Goal: Register for event/course

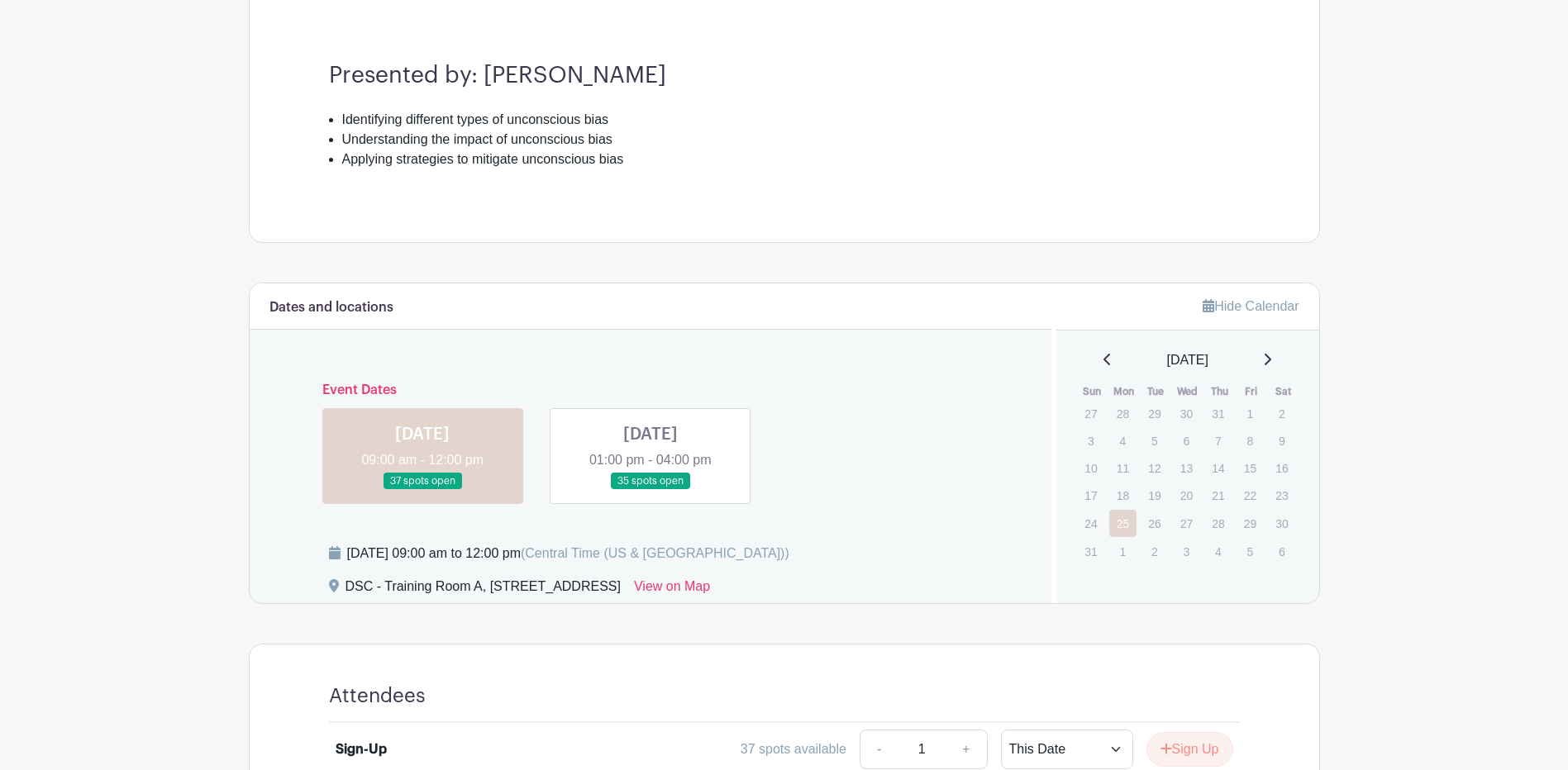
scroll to position [660, 0]
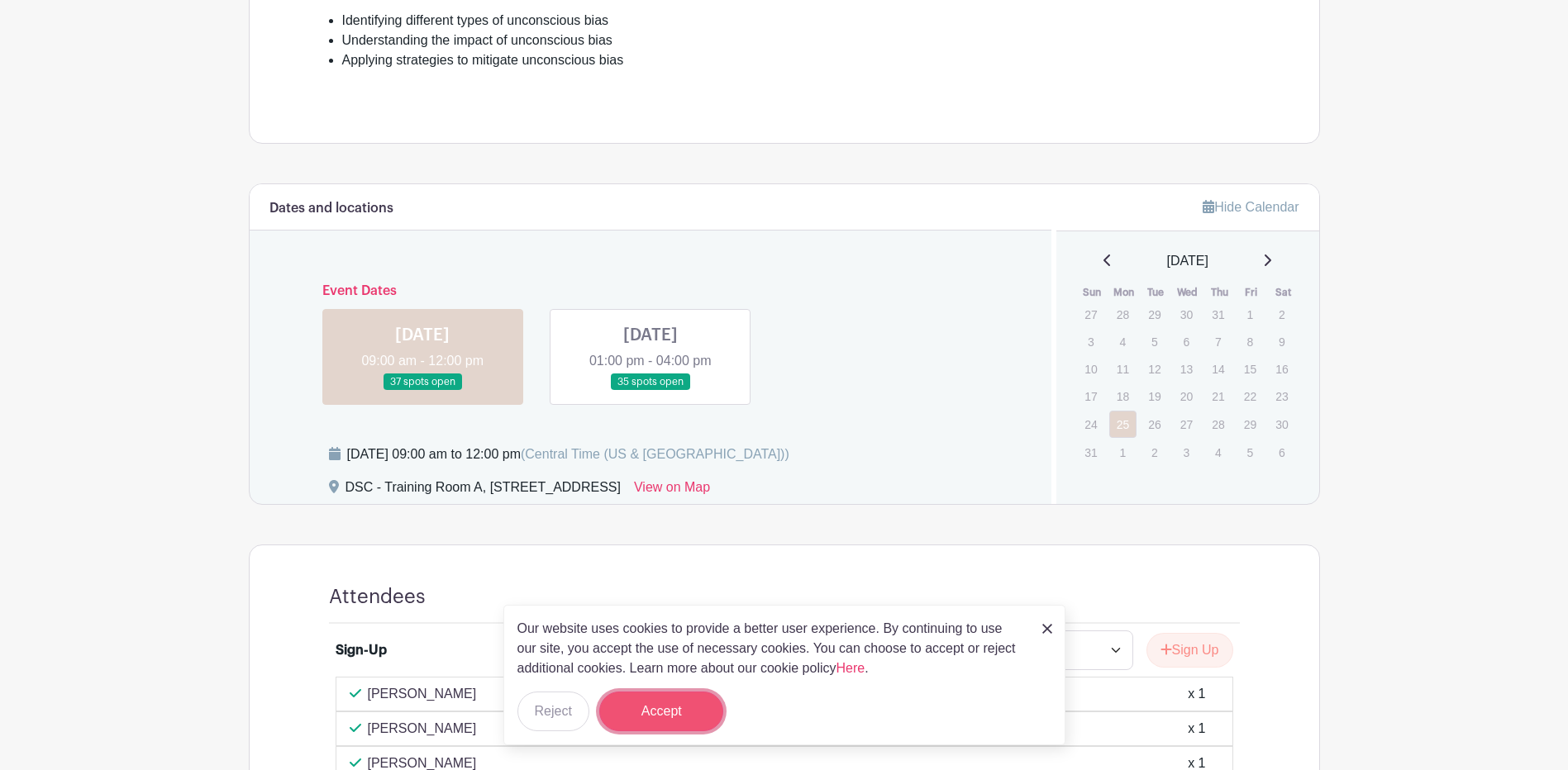
click at [678, 696] on button "Accept" at bounding box center [661, 711] width 124 height 40
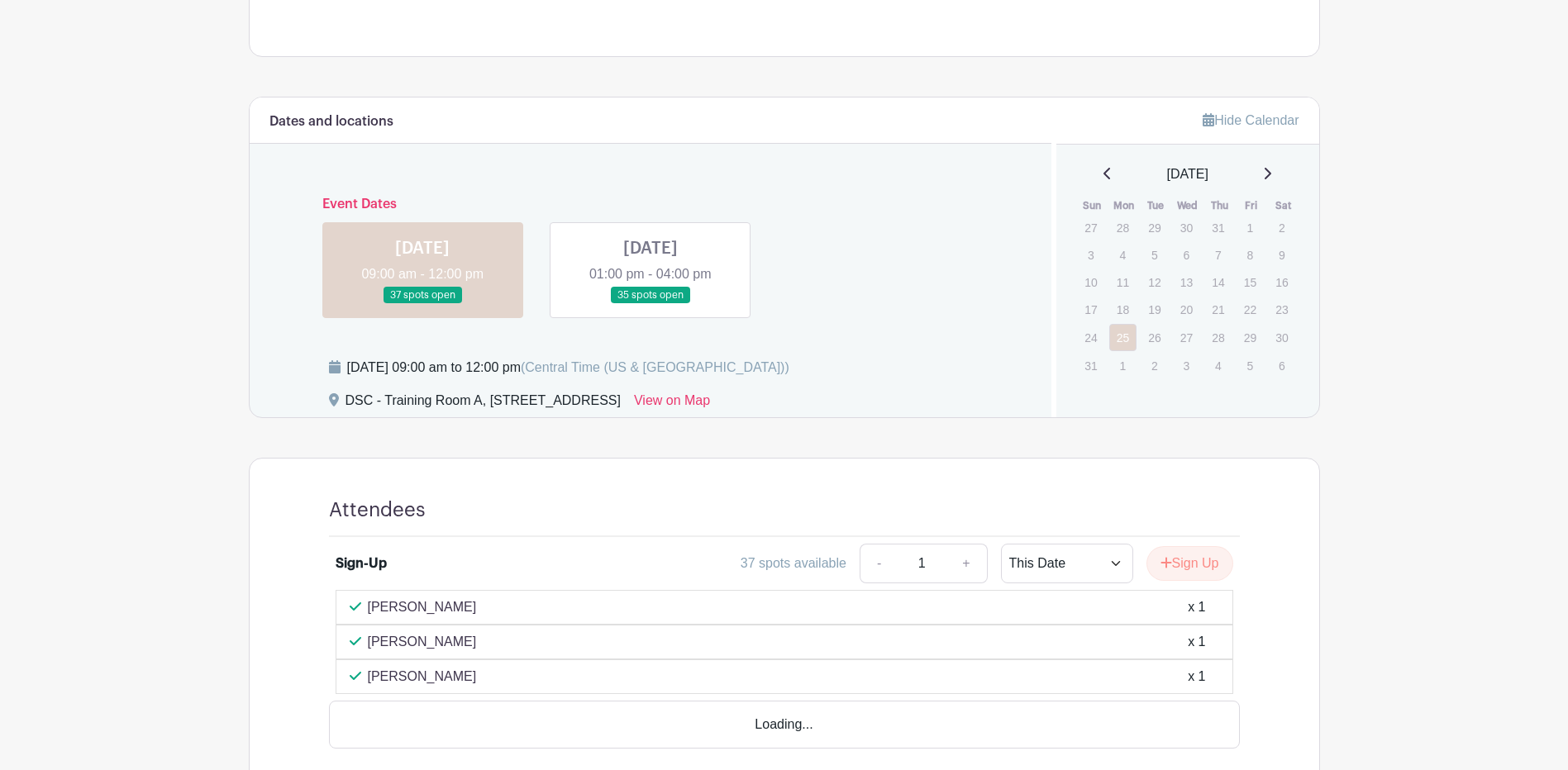
scroll to position [823, 0]
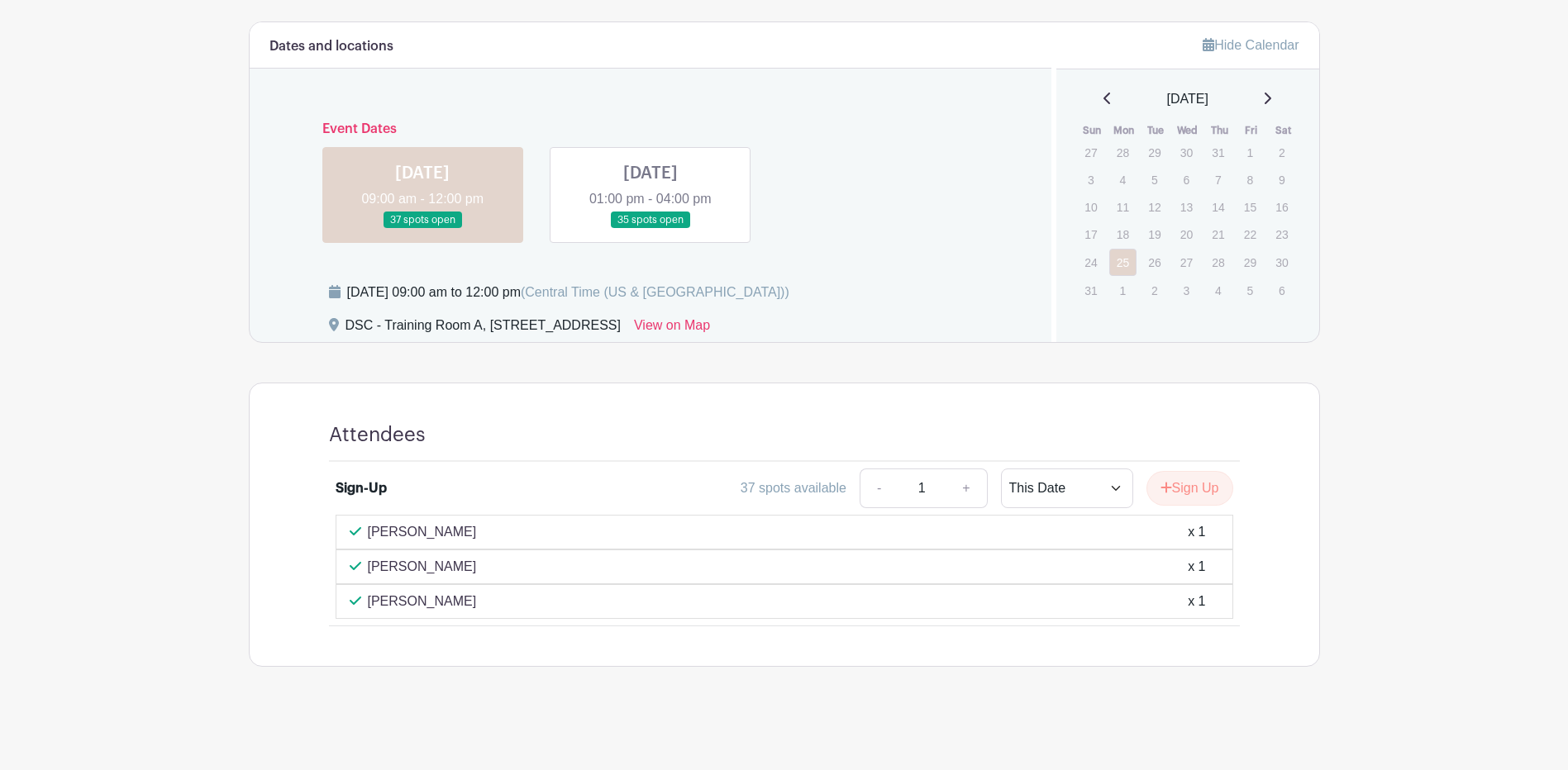
click at [650, 229] on link at bounding box center [650, 229] width 0 height 0
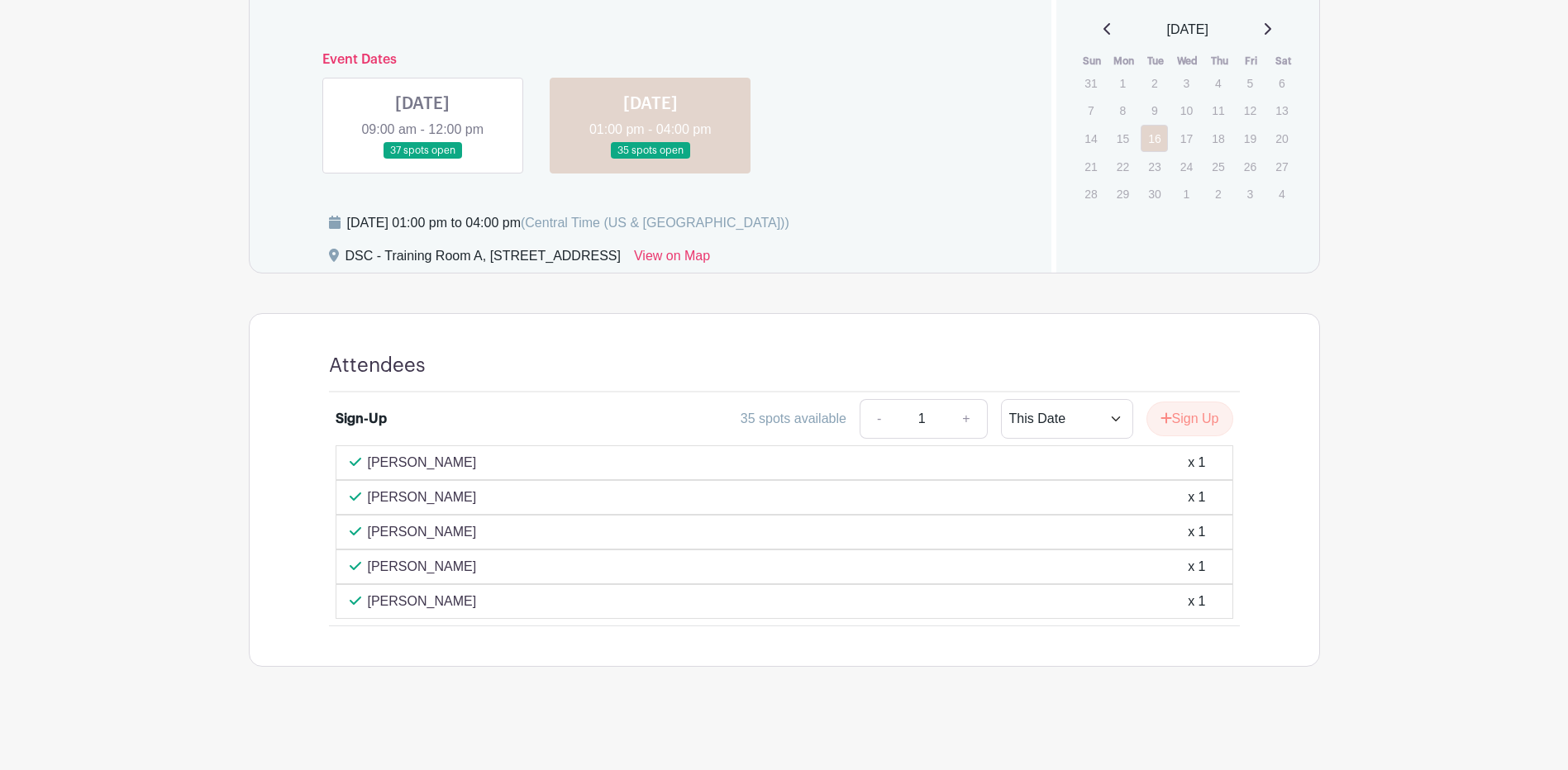
scroll to position [809, 0]
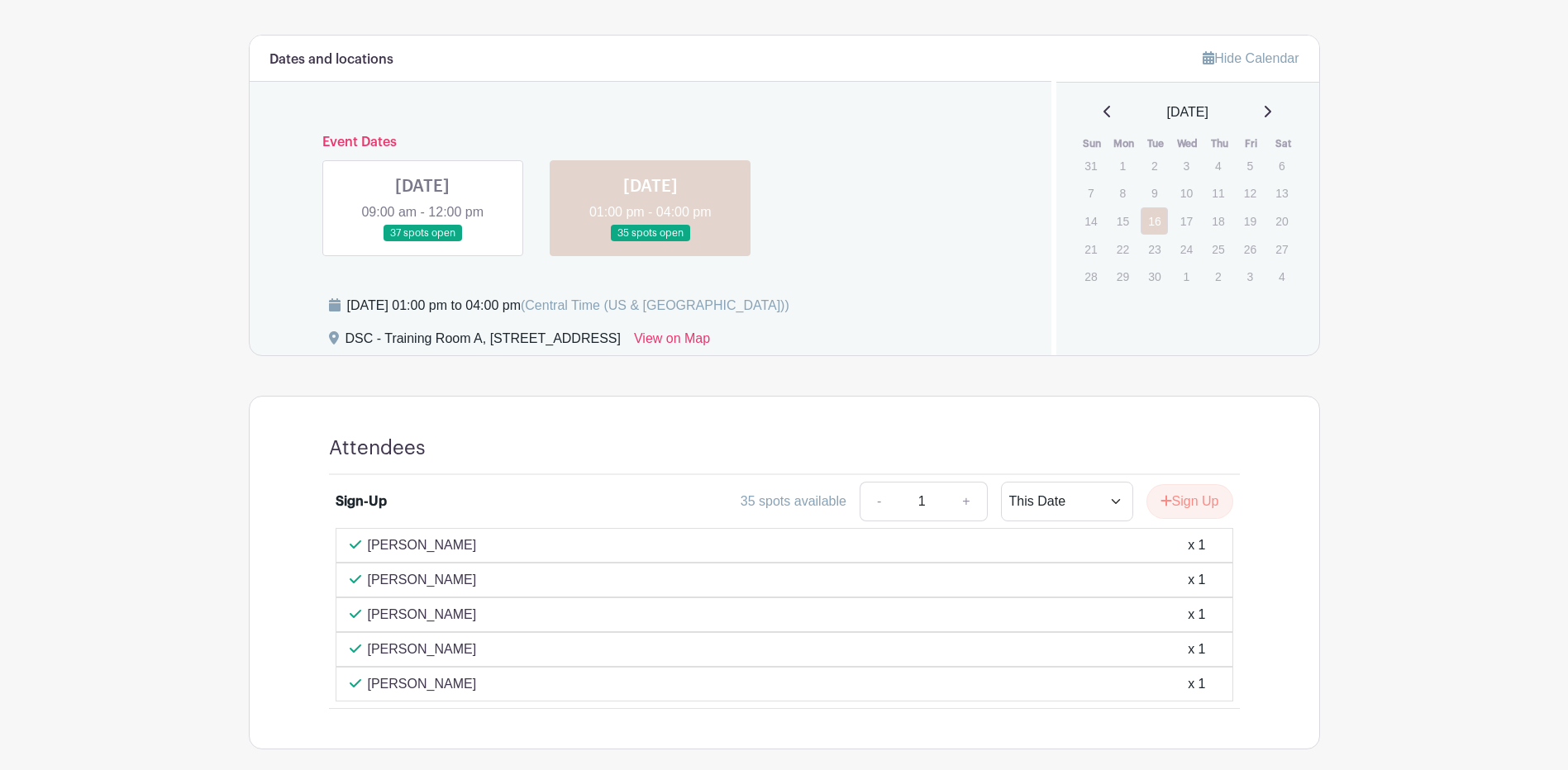
click at [422, 242] on link at bounding box center [422, 242] width 0 height 0
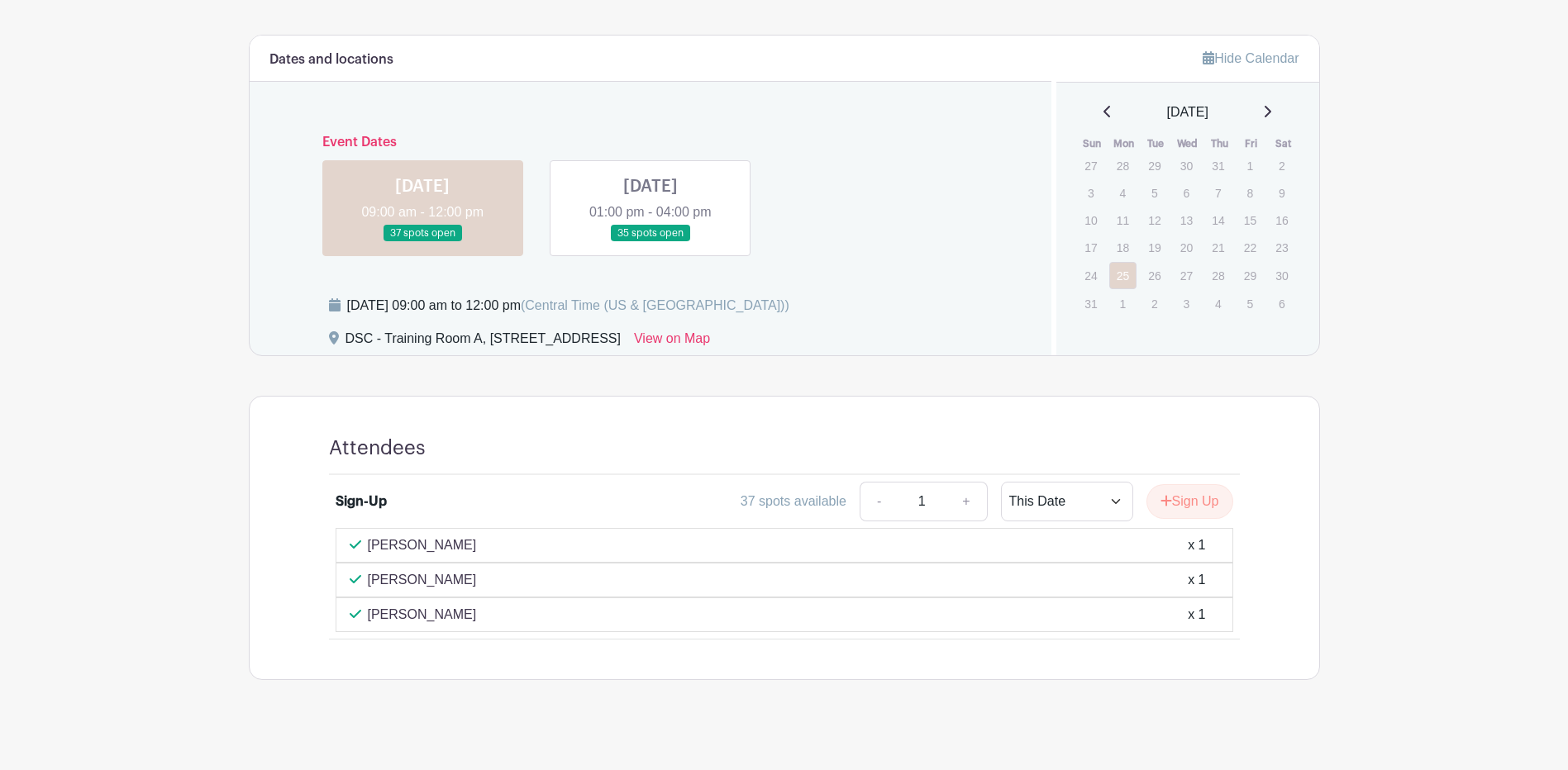
click at [650, 242] on link at bounding box center [650, 242] width 0 height 0
